Goal: Task Accomplishment & Management: Use online tool/utility

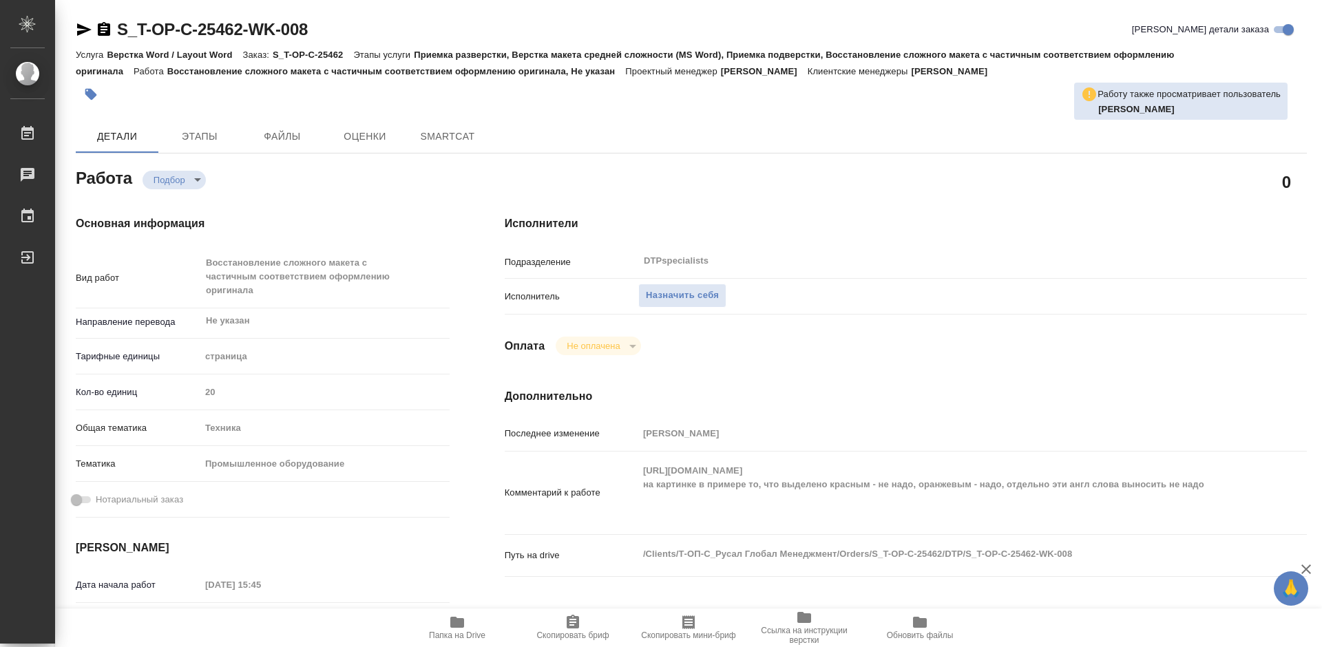
type textarea "x"
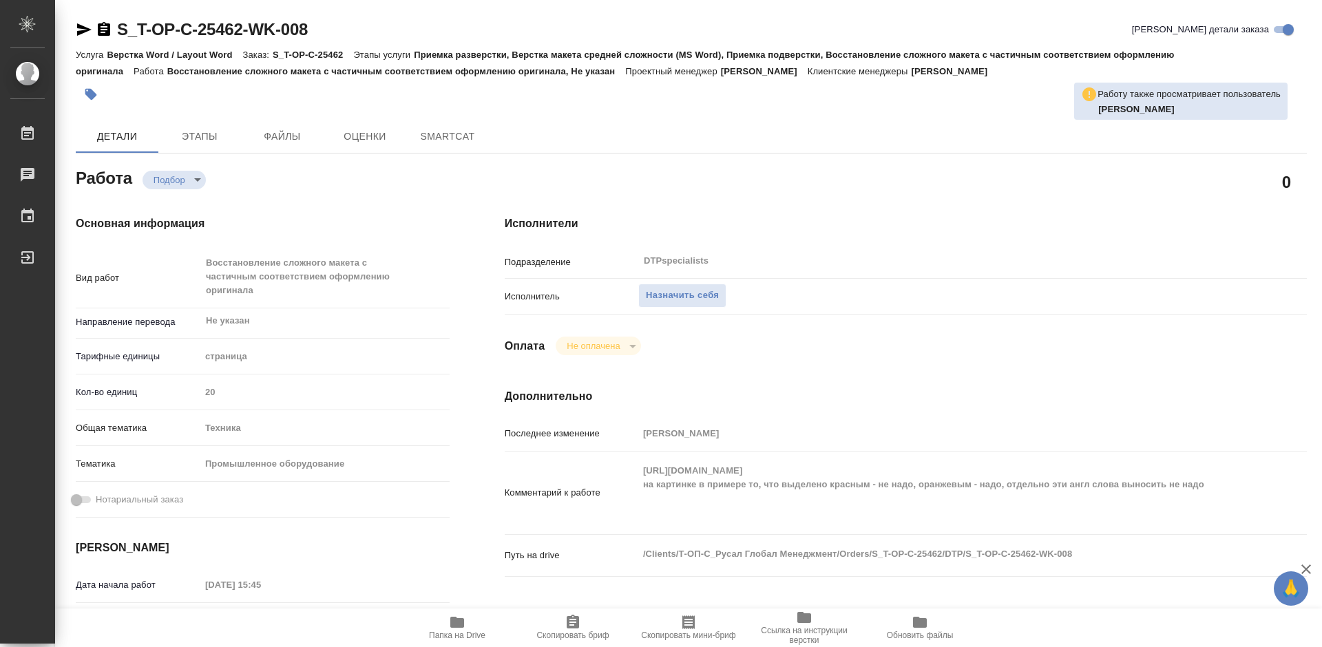
type textarea "x"
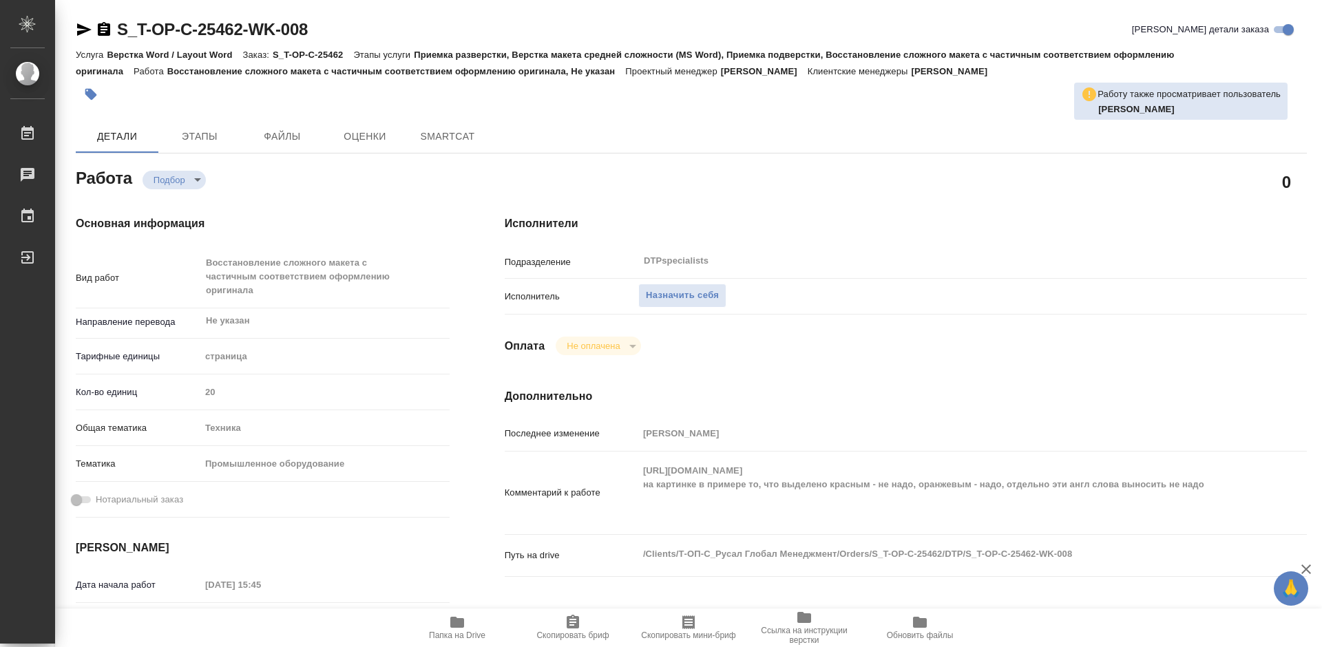
scroll to position [207, 0]
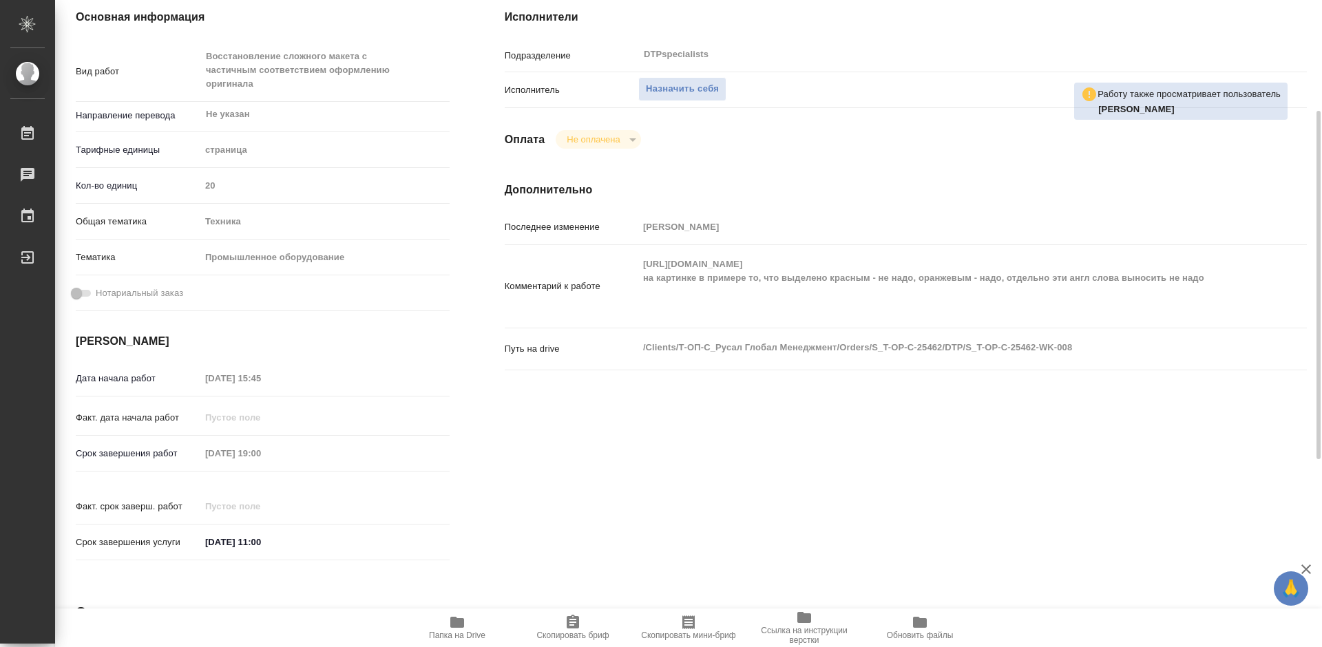
type textarea "x"
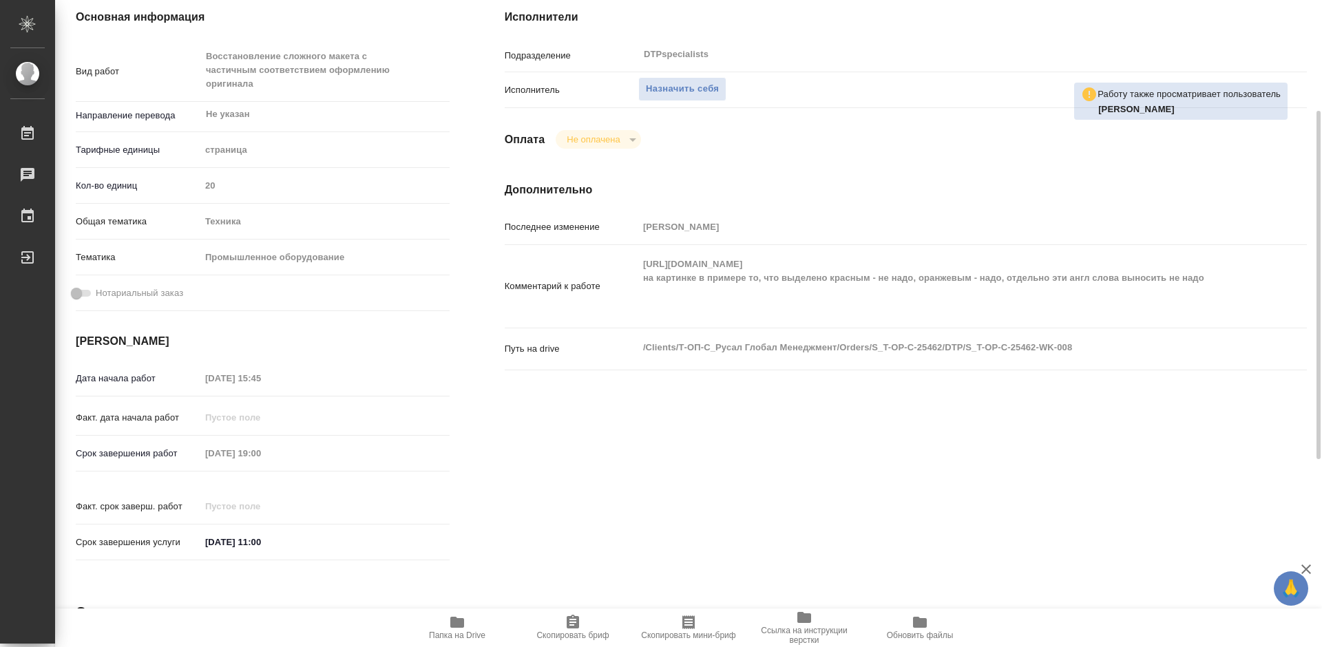
type textarea "x"
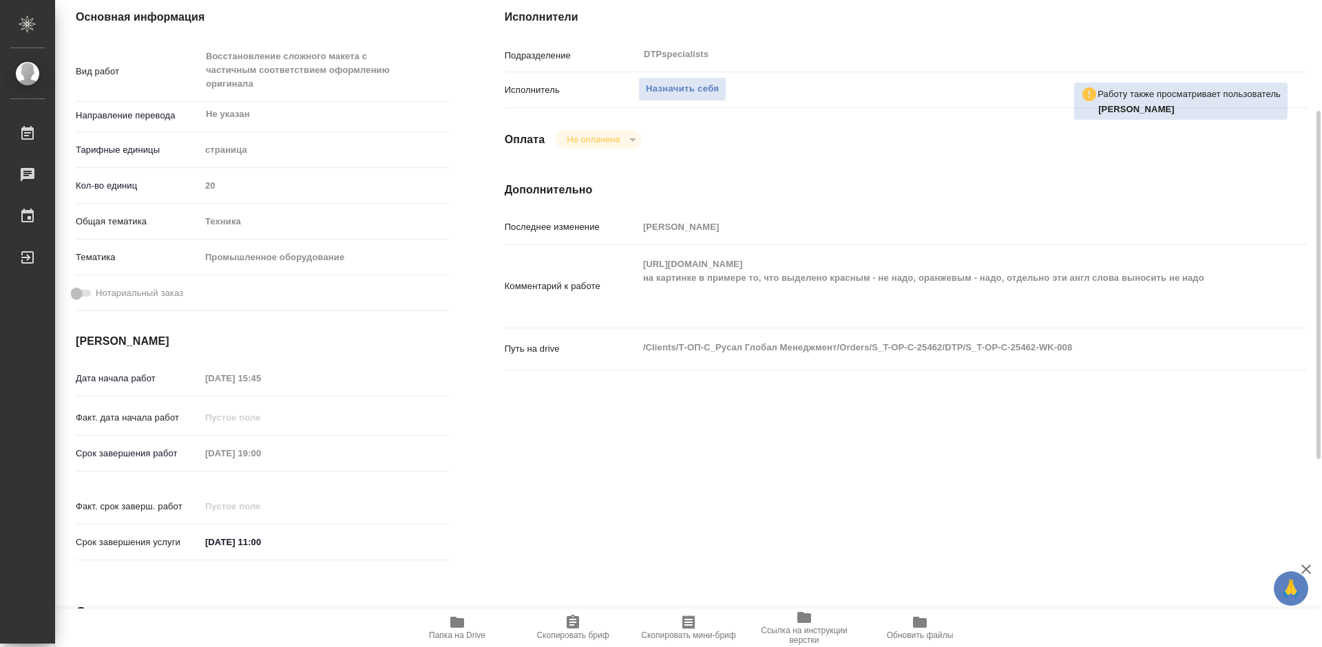
type textarea "x"
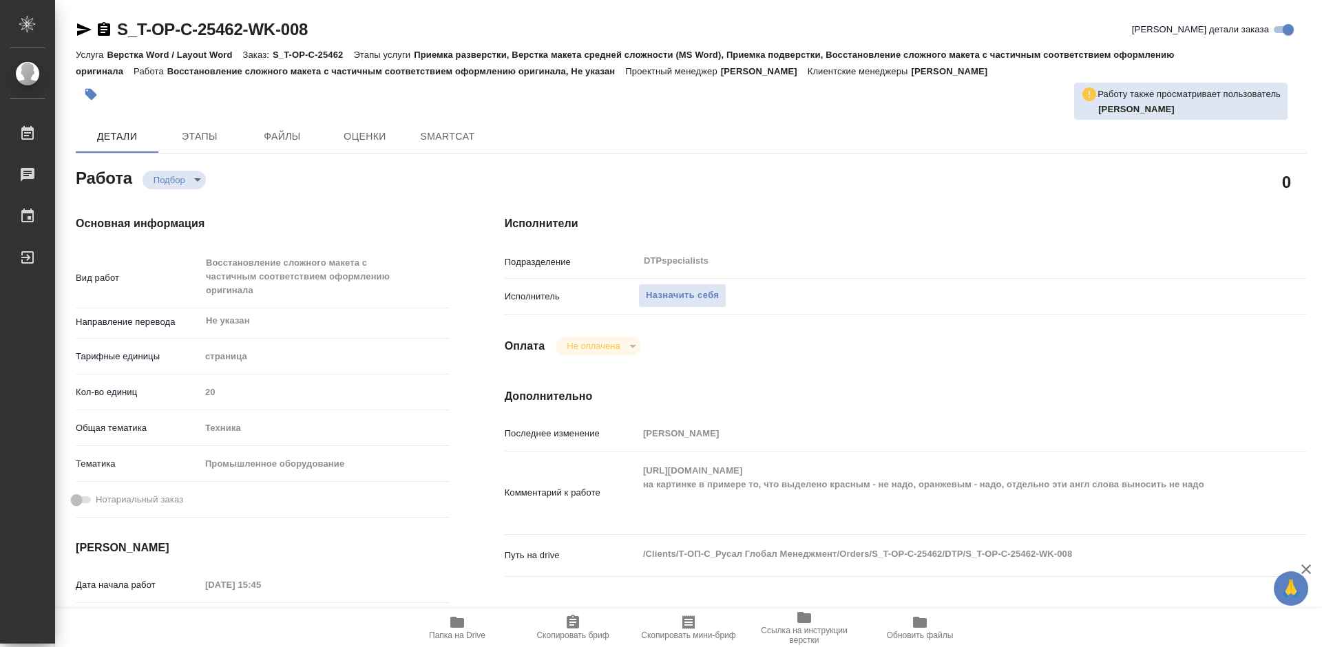
type textarea "x"
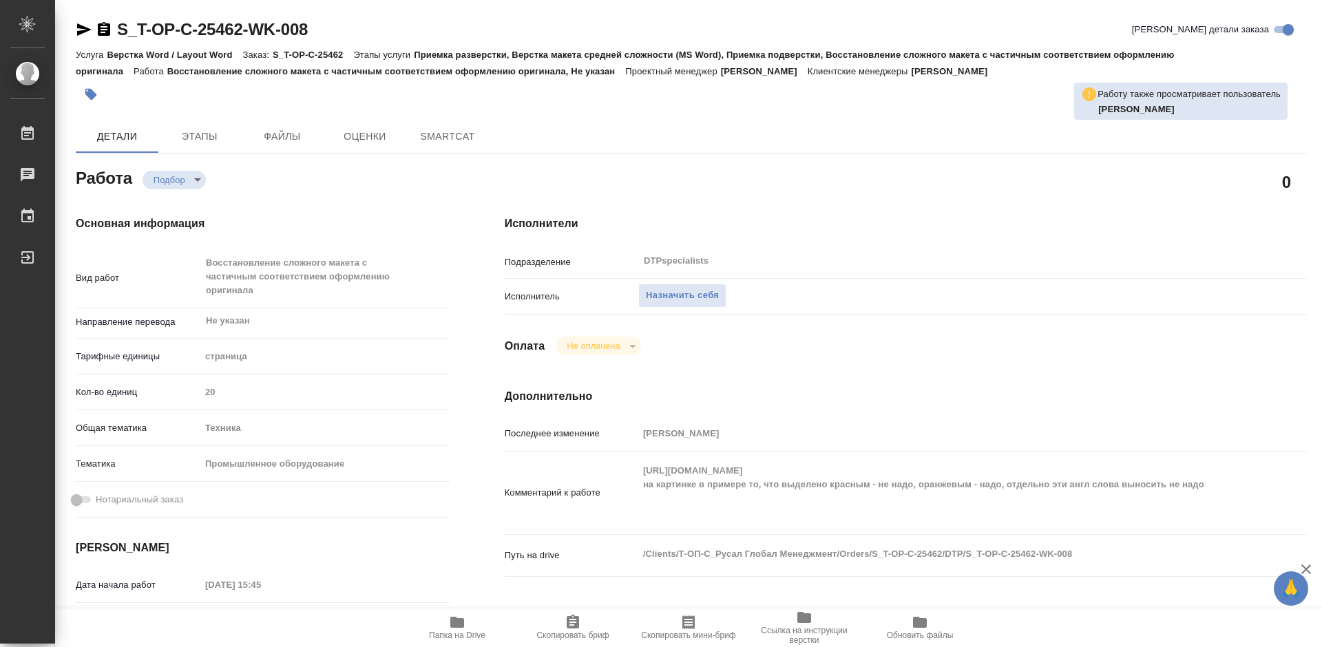
type textarea "x"
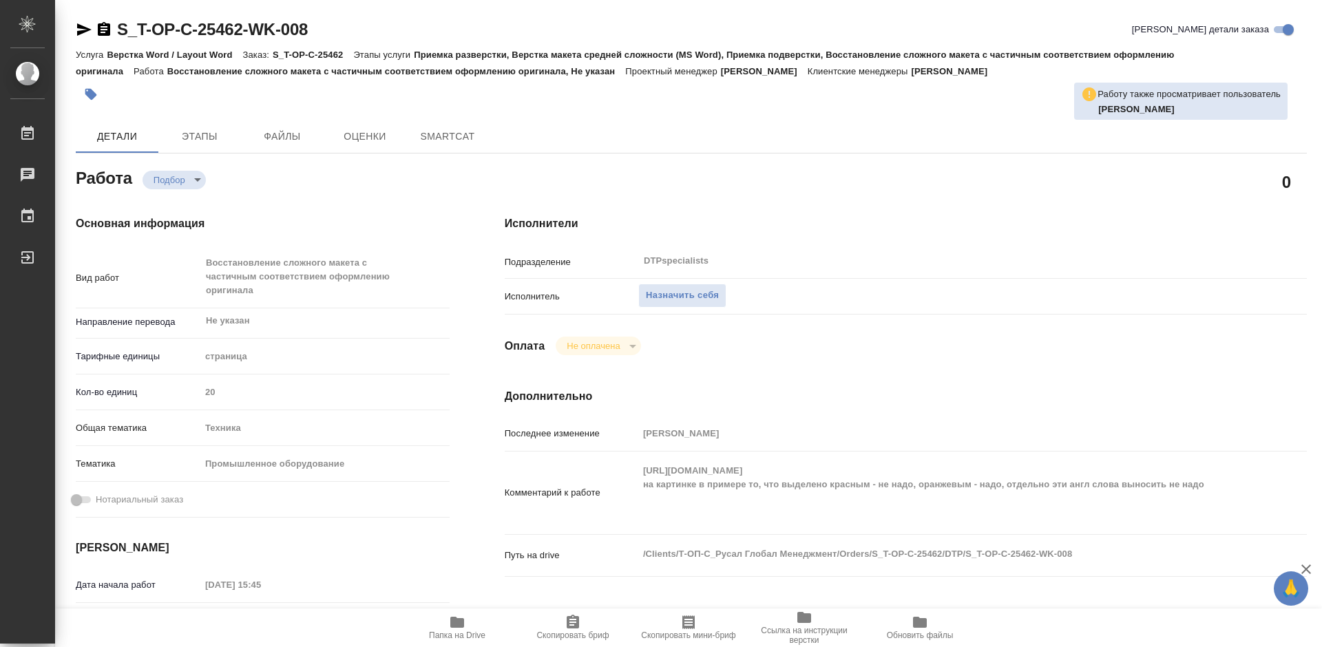
type textarea "x"
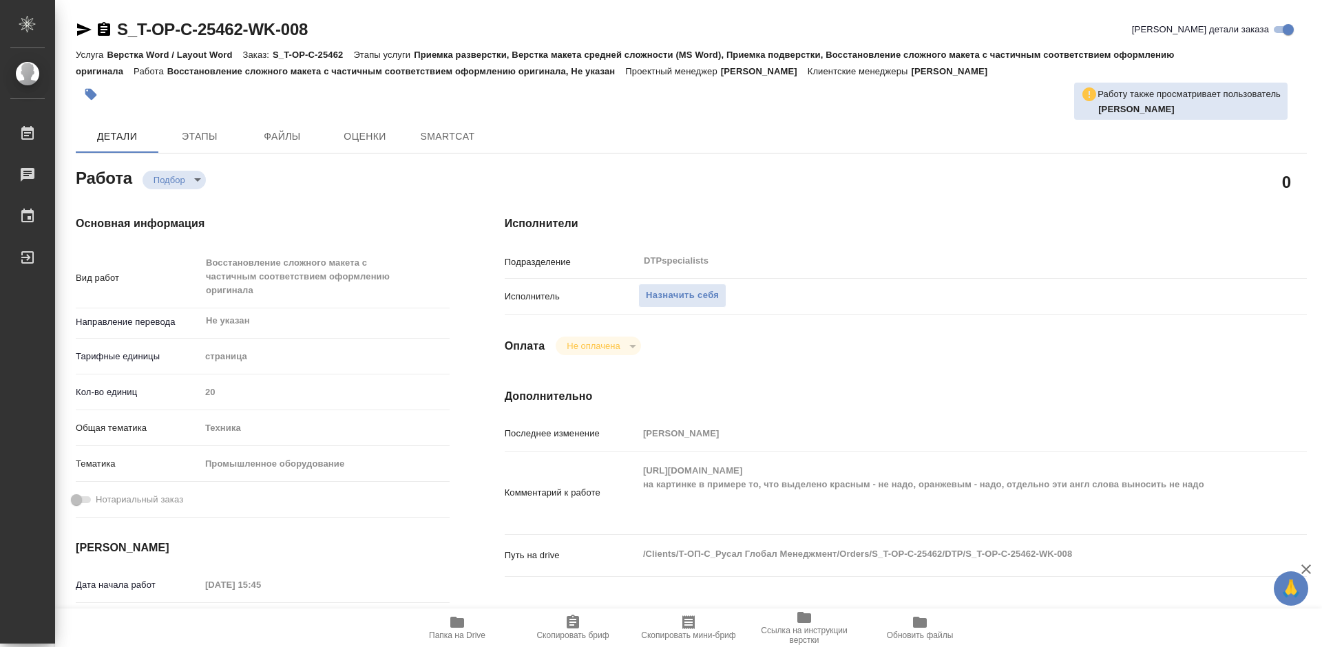
type textarea "x"
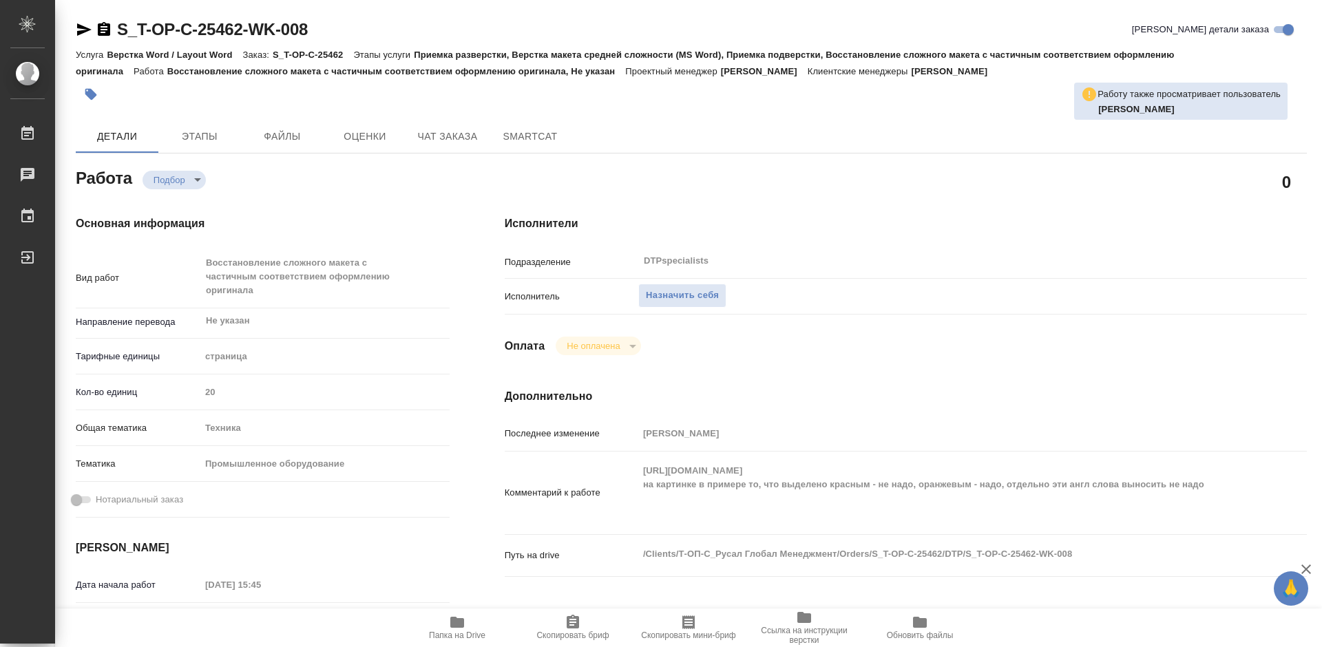
type textarea "x"
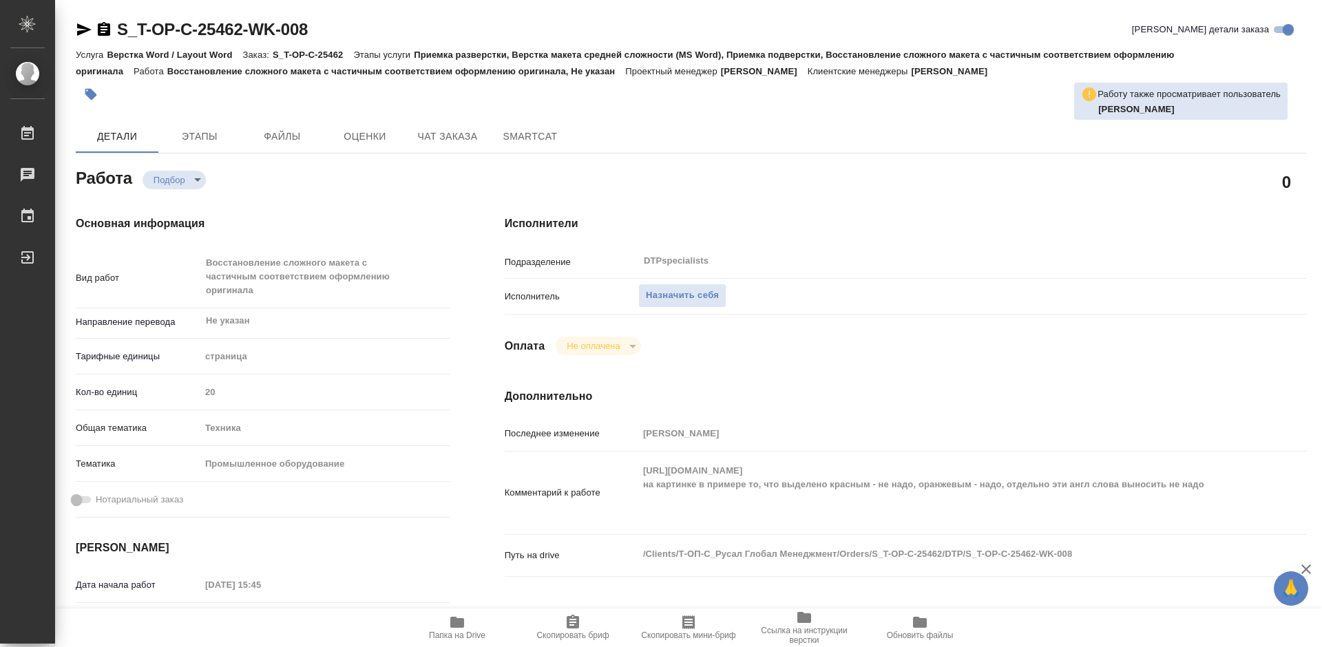
type textarea "x"
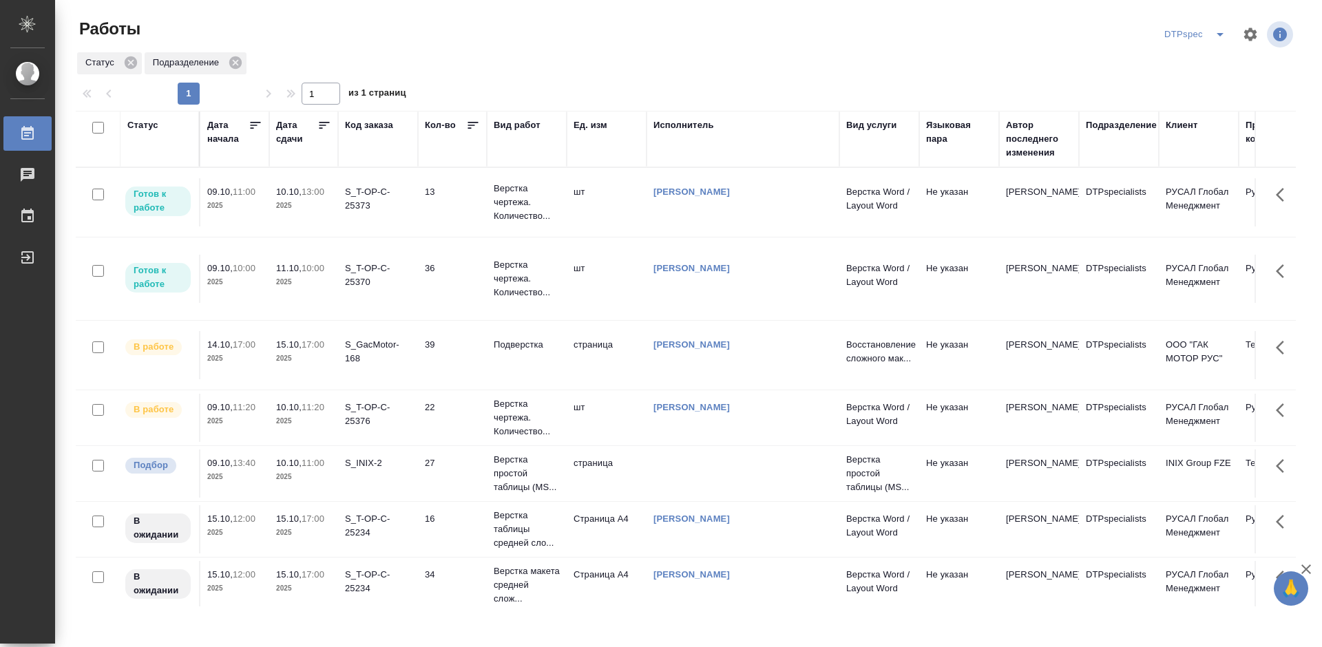
click at [323, 123] on icon at bounding box center [324, 125] width 14 height 14
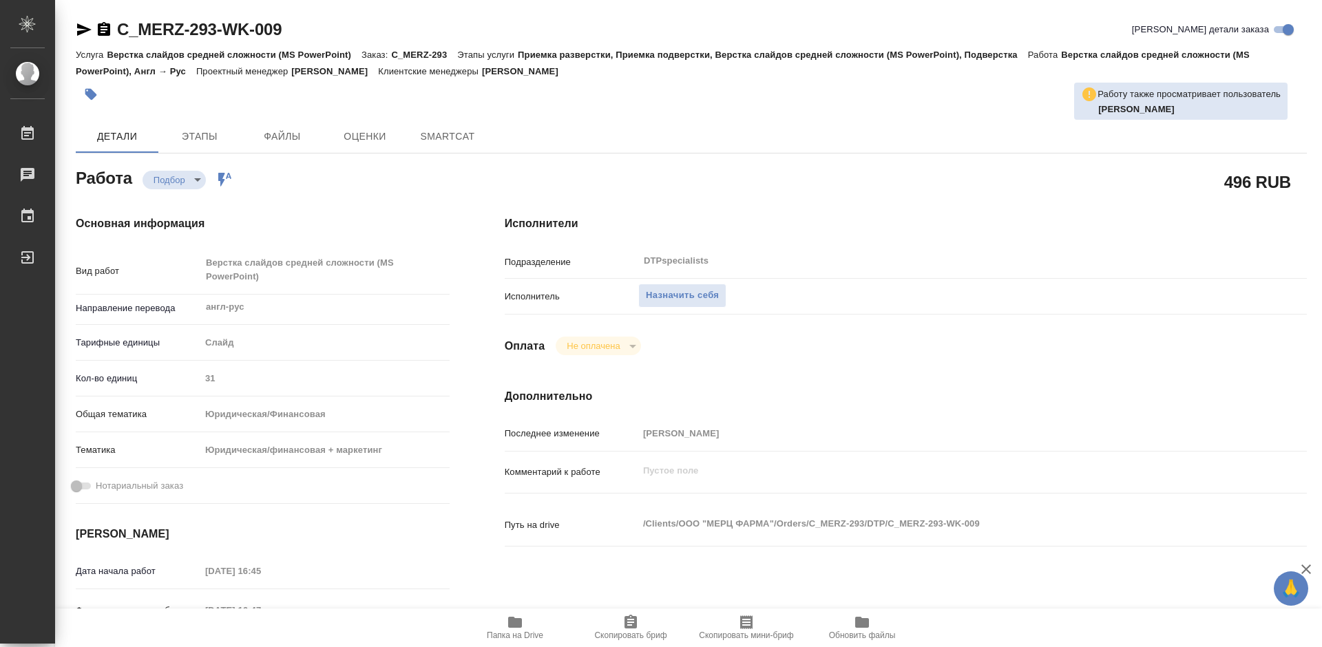
type textarea "x"
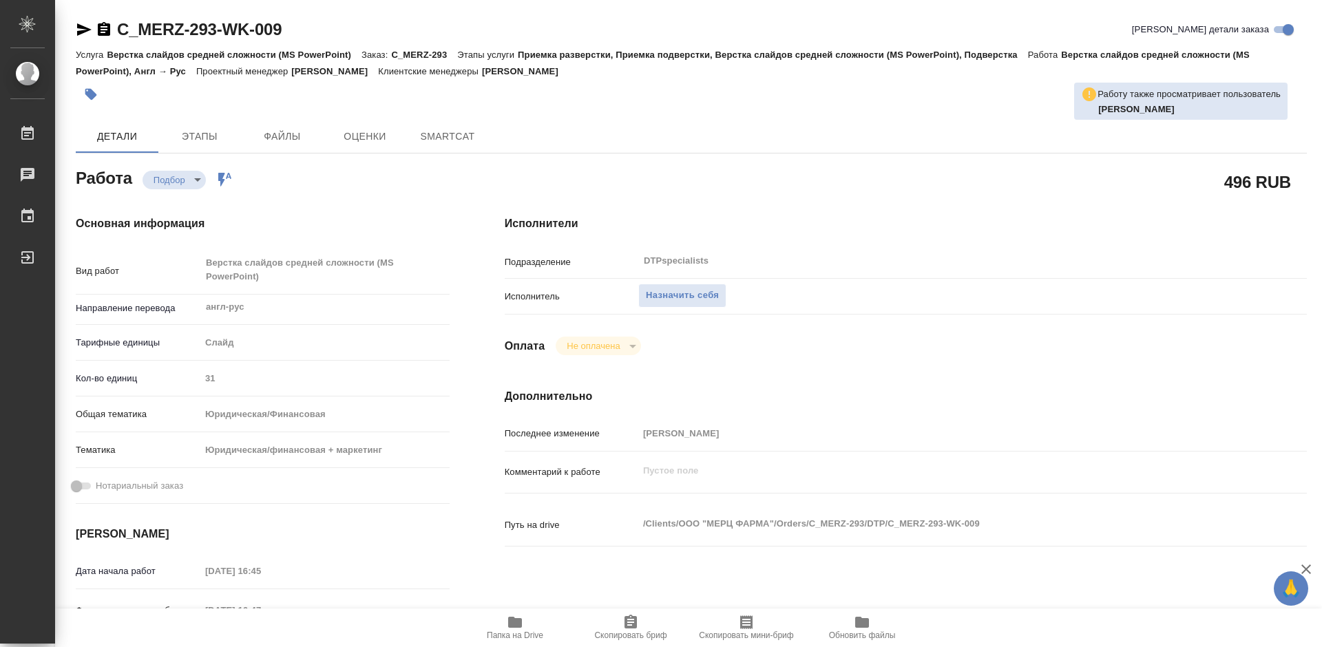
type textarea "x"
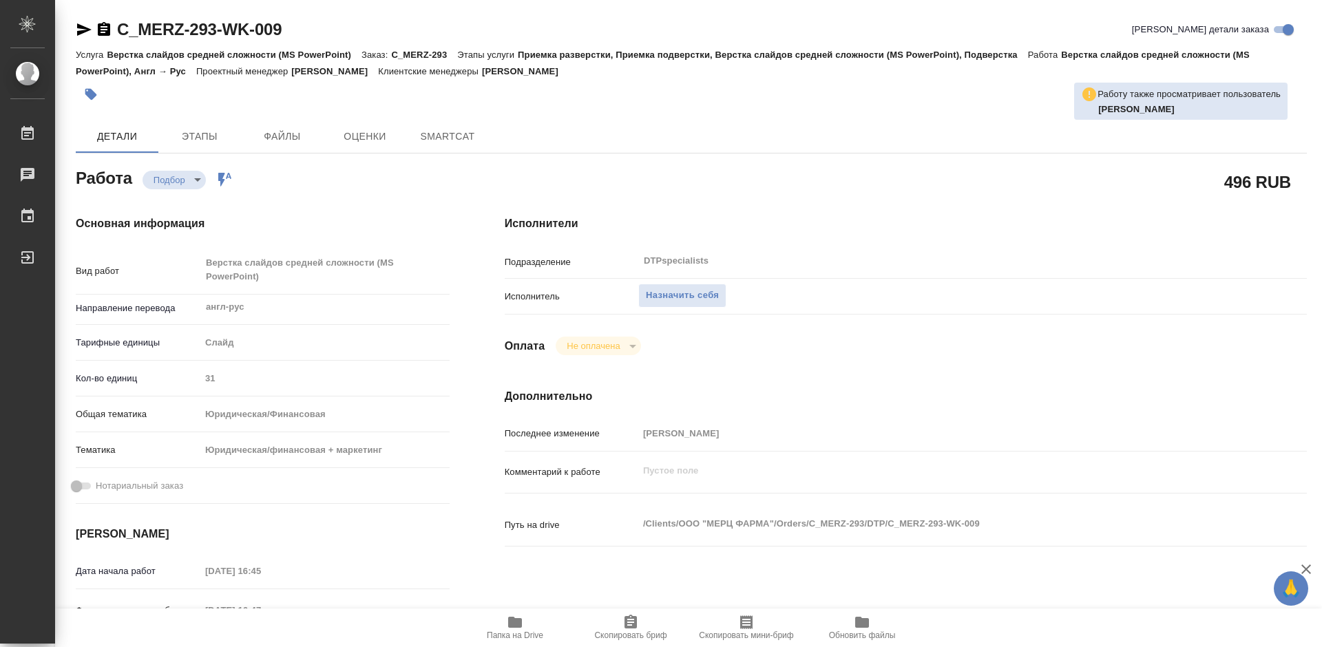
type textarea "x"
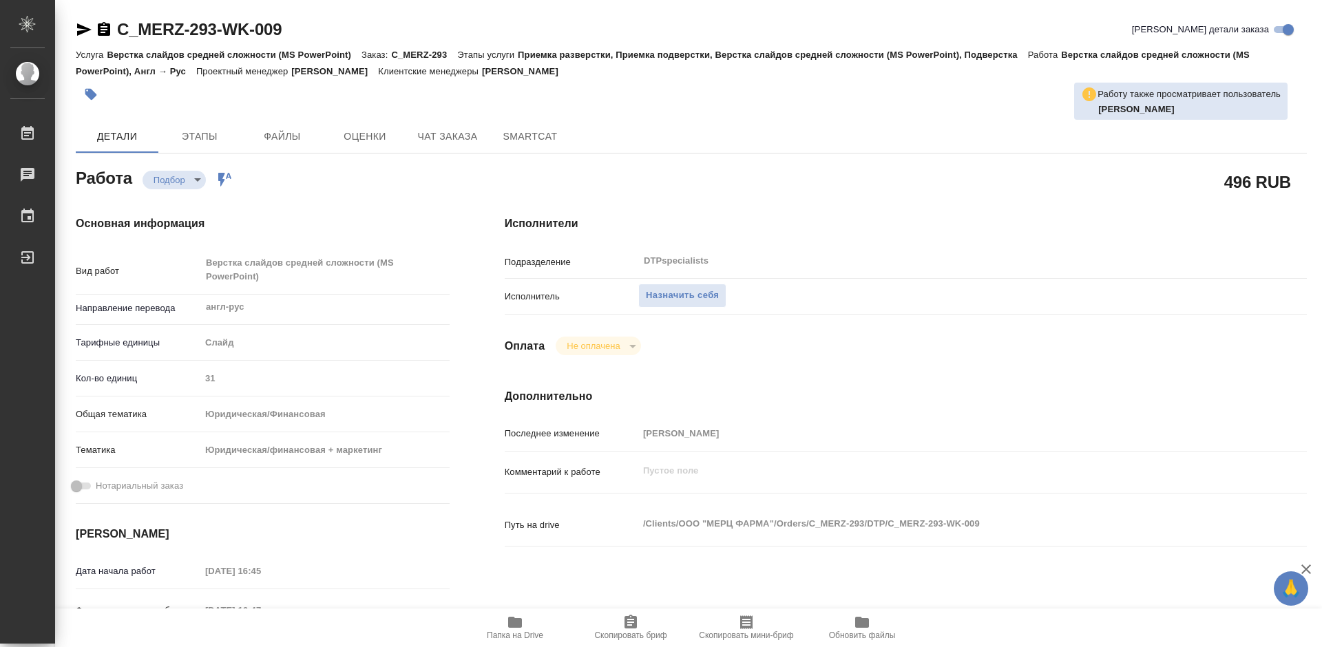
type textarea "x"
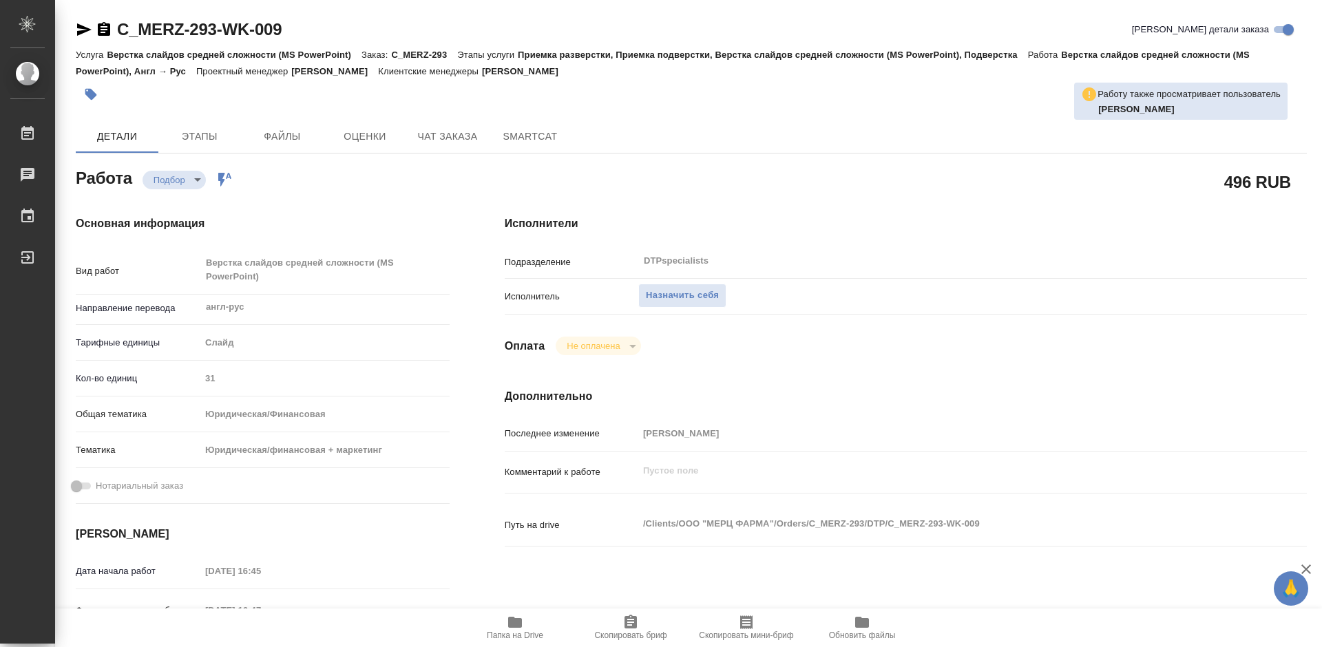
scroll to position [138, 0]
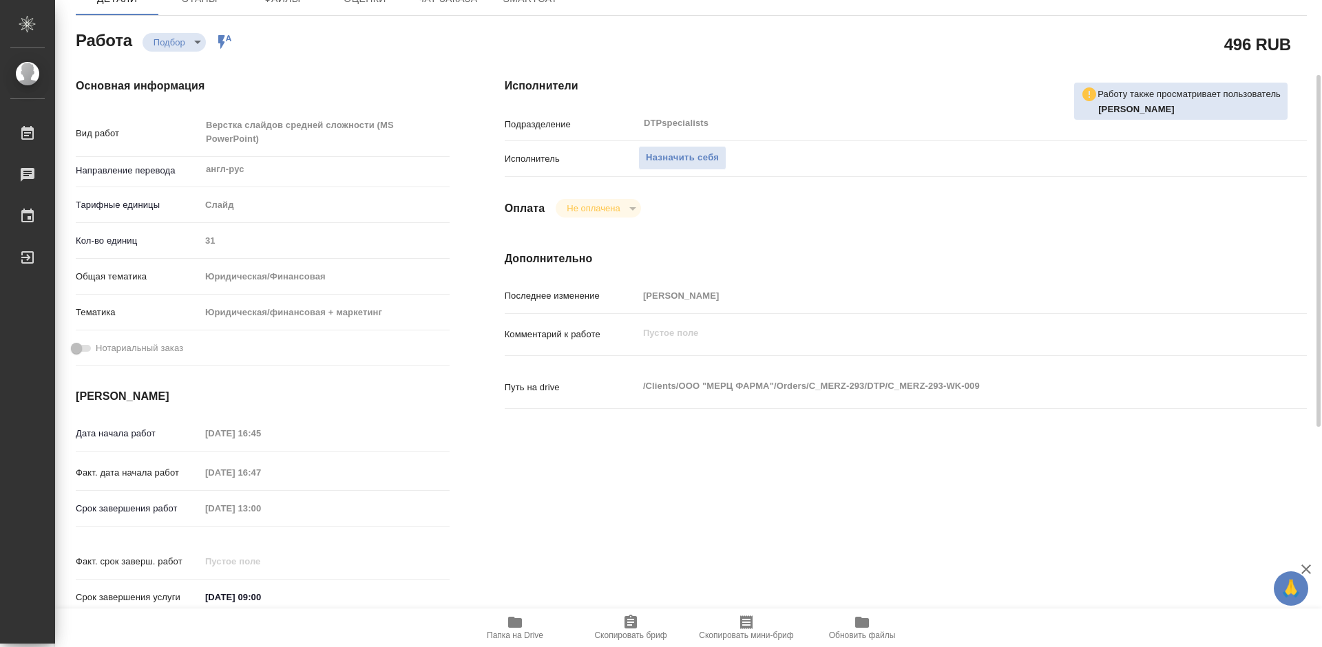
type textarea "x"
